Goal: Task Accomplishment & Management: Complete application form

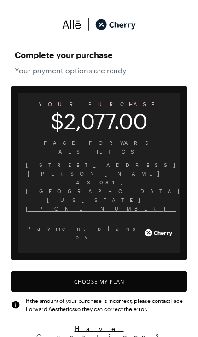
scroll to position [4, 0]
click at [113, 271] on button "Choose My Plan" at bounding box center [99, 281] width 176 height 21
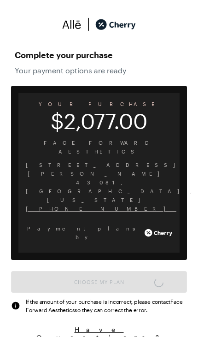
scroll to position [762, 0]
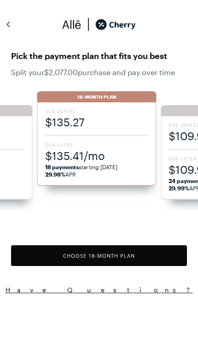
click at [96, 169] on span "18 payments starting [DATE] 29.98% APR" at bounding box center [97, 170] width 104 height 15
click at [88, 165] on span "18 payments starting [DATE] 29.98% APR" at bounding box center [97, 170] width 104 height 15
click at [120, 261] on button "Choose 18 -Month Plan" at bounding box center [99, 255] width 176 height 21
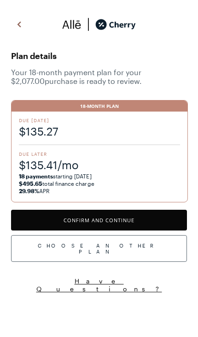
click at [133, 220] on button "Confirm and Continue" at bounding box center [99, 220] width 176 height 21
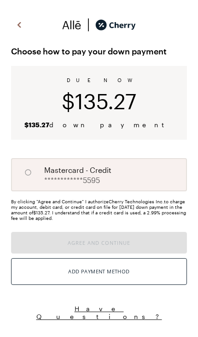
click at [119, 273] on div "Add Payment Method" at bounding box center [98, 271] width 61 height 12
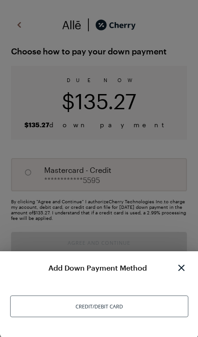
click at [125, 303] on div "Credit/Debit Card" at bounding box center [99, 306] width 178 height 22
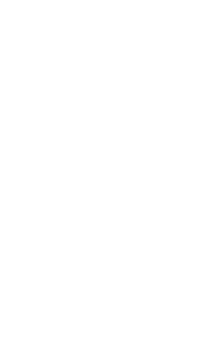
scroll to position [41, 0]
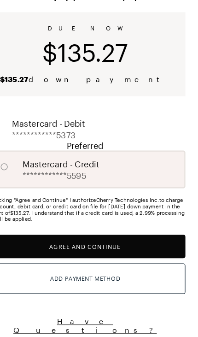
scroll to position [25, 0]
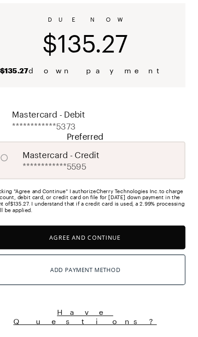
click at [119, 240] on button "Agree and Continue" at bounding box center [99, 250] width 176 height 21
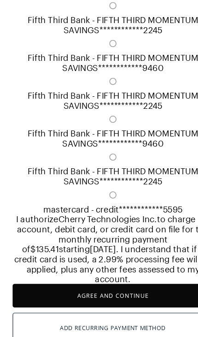
scroll to position [852, 0]
click at [107, 254] on button "Agree and Continue" at bounding box center [99, 264] width 176 height 21
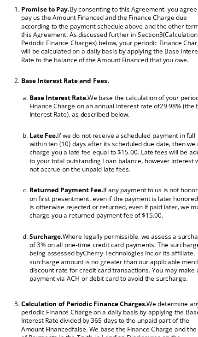
scroll to position [103, 0]
